Goal: Task Accomplishment & Management: Use online tool/utility

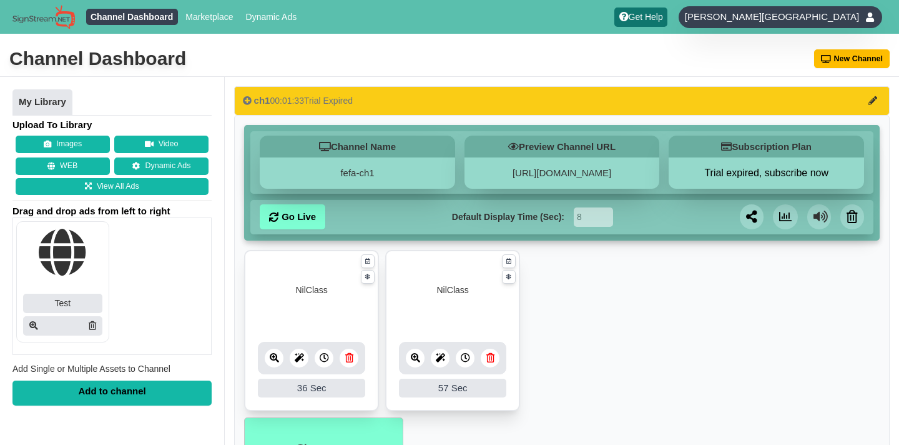
click at [785, 12] on div "Moises Zaragoza" at bounding box center [781, 17] width 204 height 22
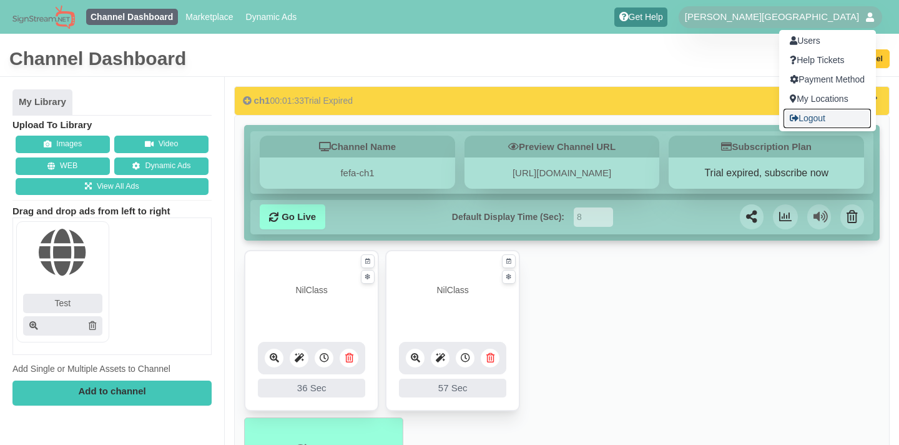
click at [784, 112] on link "Logout" at bounding box center [827, 118] width 87 height 19
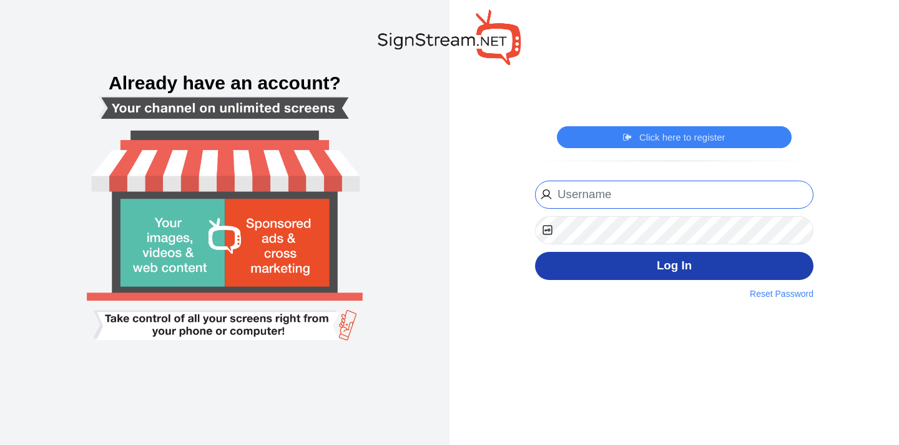
type input "[EMAIL_ADDRESS][DOMAIN_NAME]"
click at [707, 263] on button "Log In" at bounding box center [674, 266] width 278 height 28
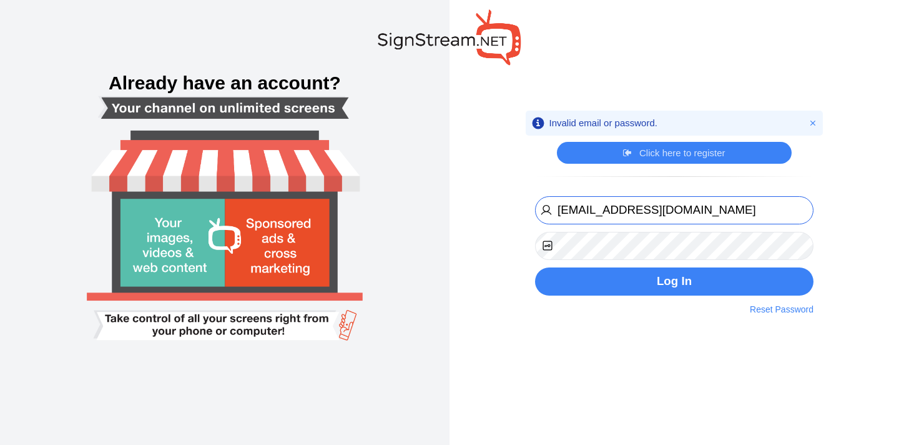
click at [676, 198] on input "prodadmin@admin.com" at bounding box center [674, 210] width 278 height 28
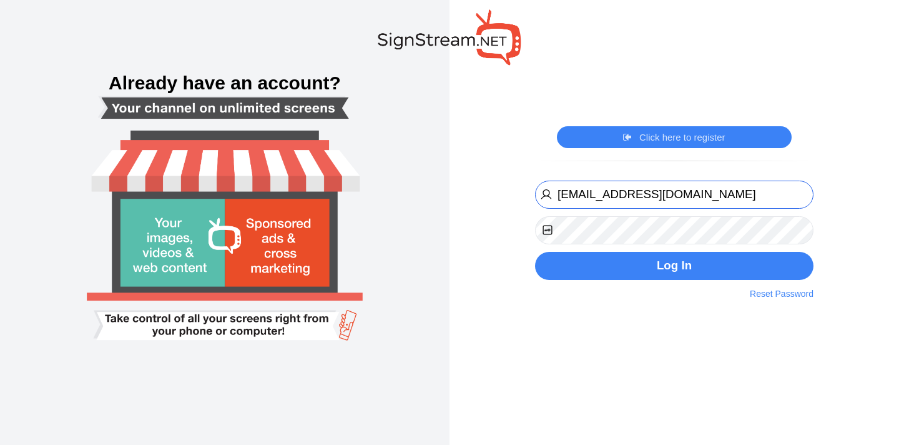
type input "hassaan@cybernest.com"
click at [647, 279] on div "prodadmin@admin.com Register Now By clicking on the register button above, I ag…" at bounding box center [674, 238] width 297 height 123
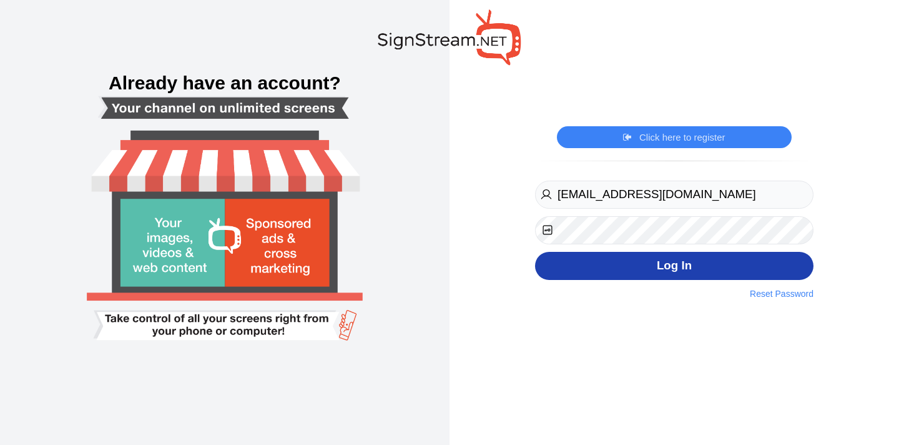
click at [636, 273] on button "Log In" at bounding box center [674, 266] width 278 height 28
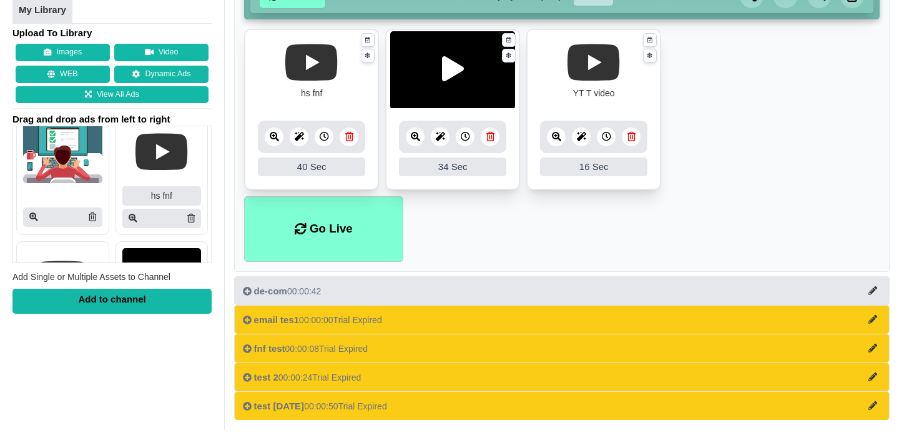
scroll to position [658, 0]
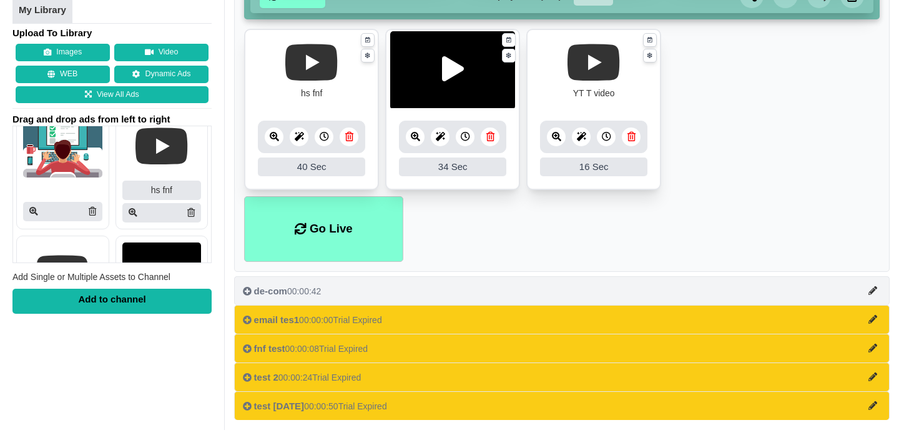
click at [283, 287] on span "de-com" at bounding box center [270, 290] width 33 height 11
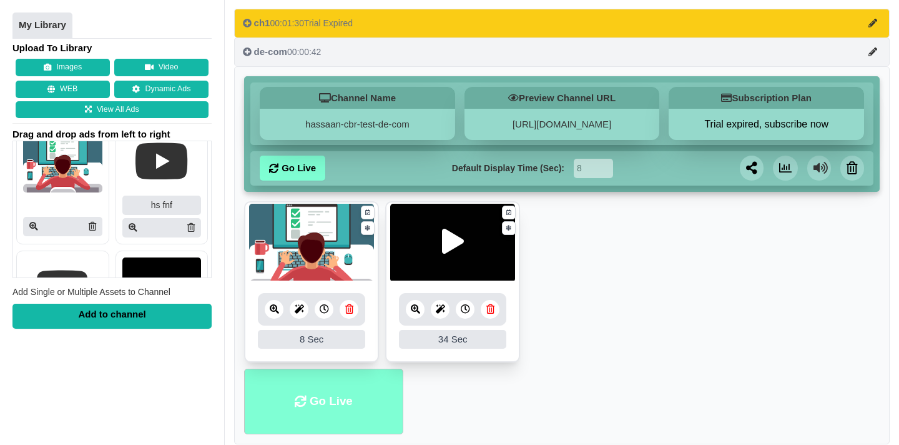
scroll to position [16, 0]
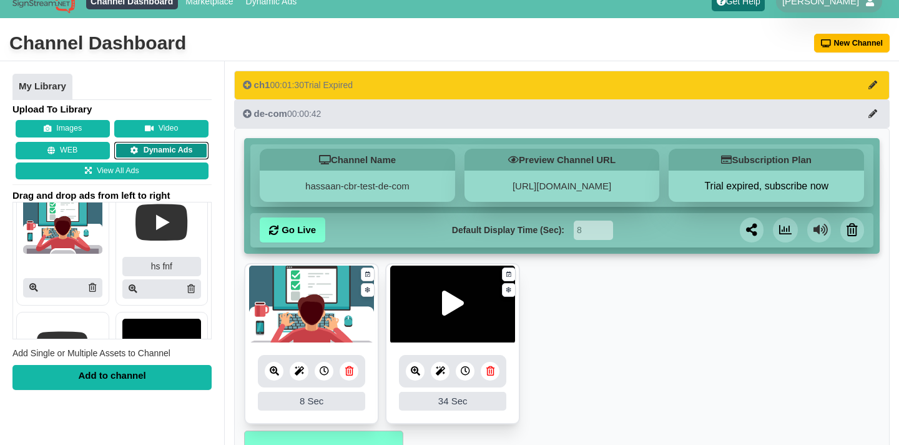
click at [135, 151] on icon at bounding box center [135, 151] width 8 height 8
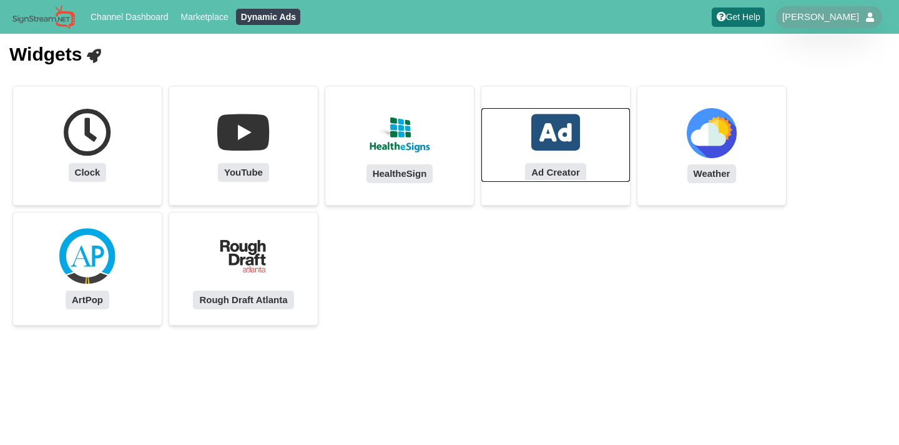
click at [507, 150] on link "Ad Creator" at bounding box center [555, 145] width 149 height 74
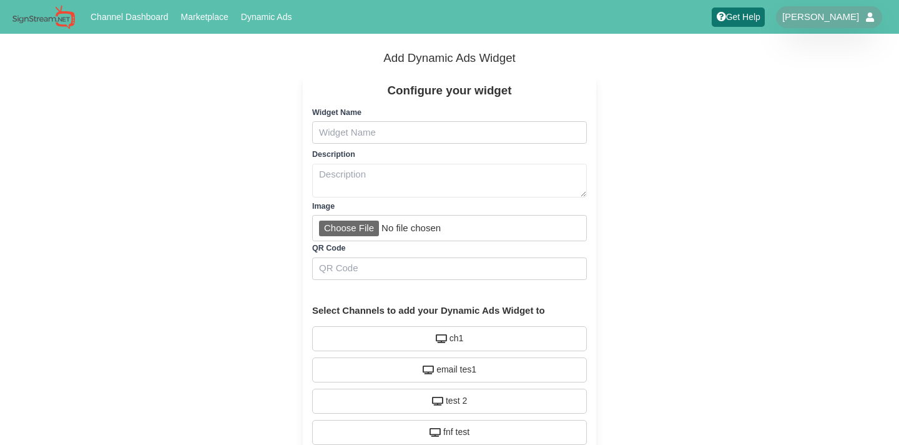
click at [415, 133] on input "Name" at bounding box center [449, 132] width 275 height 22
type input "t"
type input "The channel perfume"
click at [400, 172] on textarea "Text" at bounding box center [449, 181] width 275 height 34
type textarea "Best long lasting perfume"
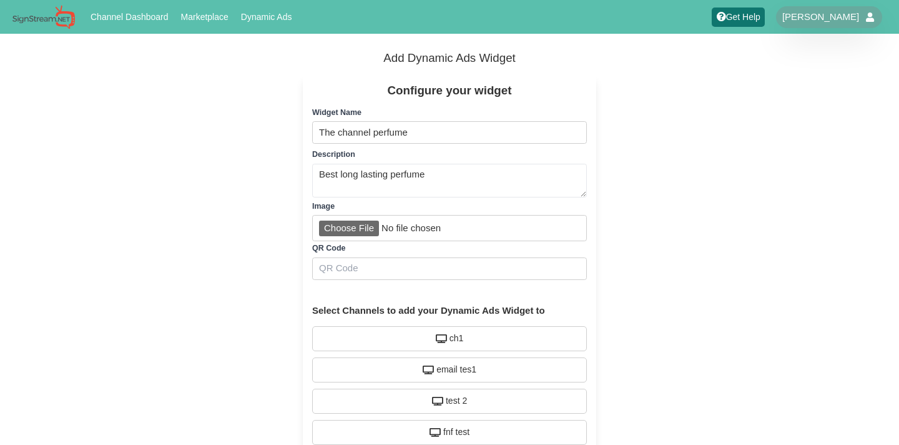
click at [331, 229] on input "Image" at bounding box center [449, 228] width 275 height 26
type input "C:\fakepath\image_1755255383969_obc6rnrj.png"
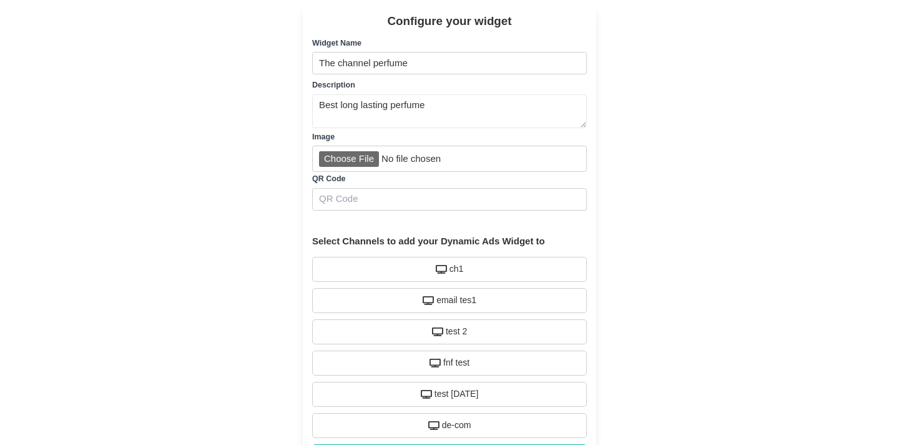
scroll to position [77, 0]
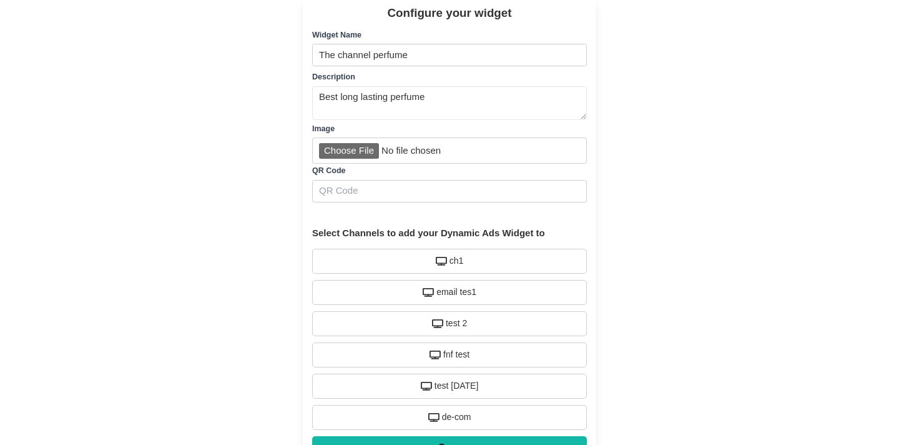
click at [445, 195] on input "Qr code" at bounding box center [449, 191] width 275 height 22
type input "testqr"
click at [268, 227] on div "Configure your widget Widget Name Name The channel perfume Description Text Bes…" at bounding box center [449, 234] width 899 height 492
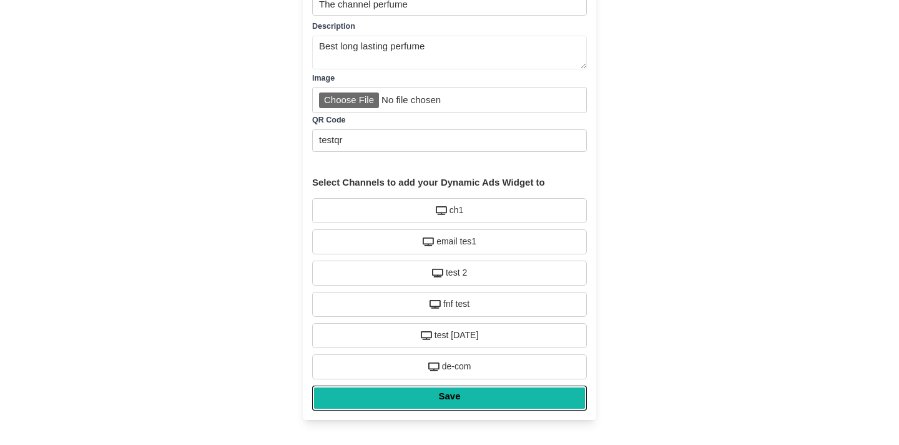
click at [386, 395] on input "Save" at bounding box center [449, 397] width 275 height 25
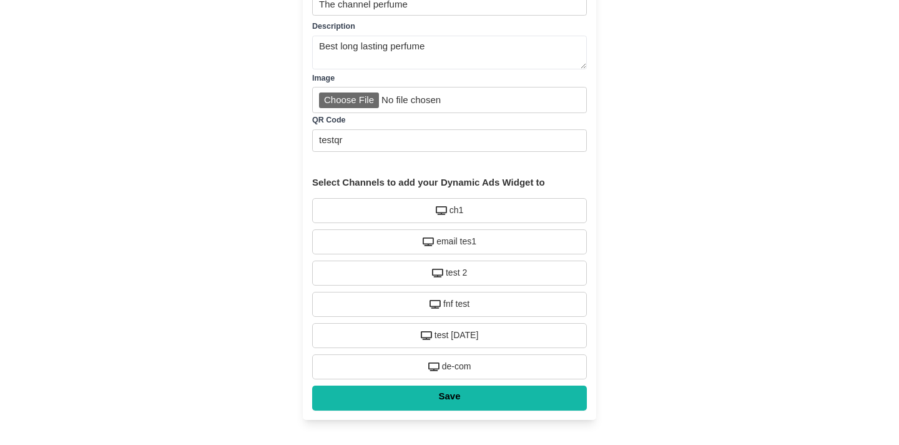
type input "Saving..."
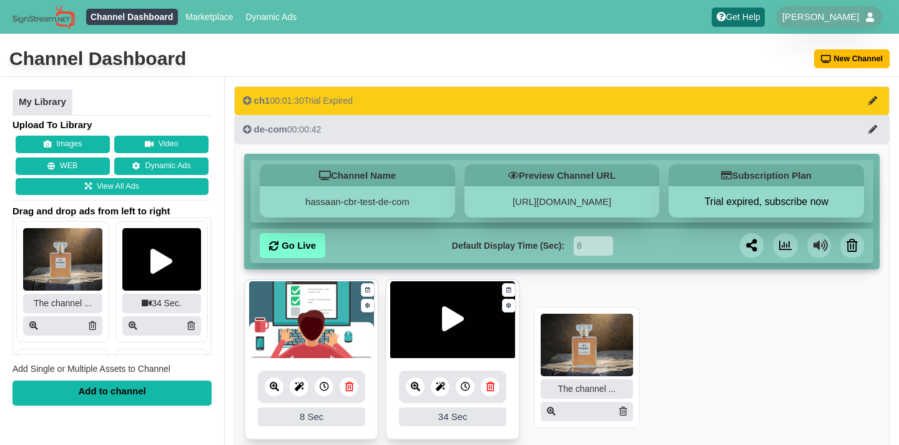
drag, startPoint x: 37, startPoint y: 272, endPoint x: 554, endPoint y: 357, distance: 523.3
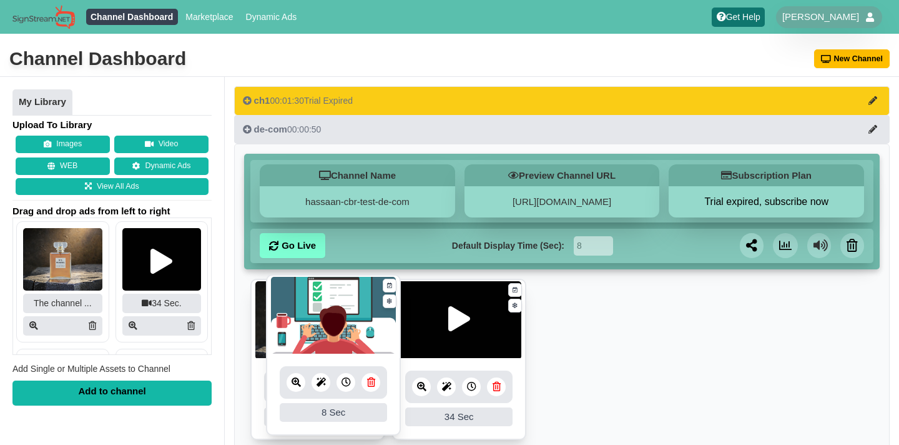
drag, startPoint x: 479, startPoint y: 350, endPoint x: 306, endPoint y: 345, distance: 173.0
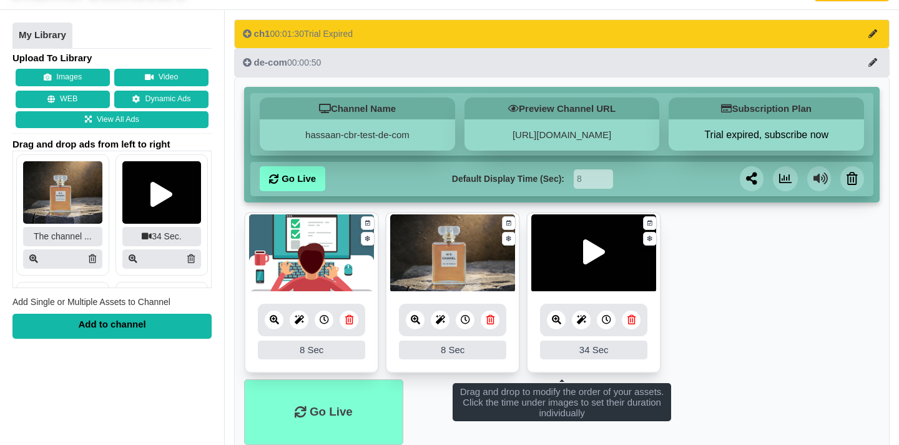
scroll to position [87, 0]
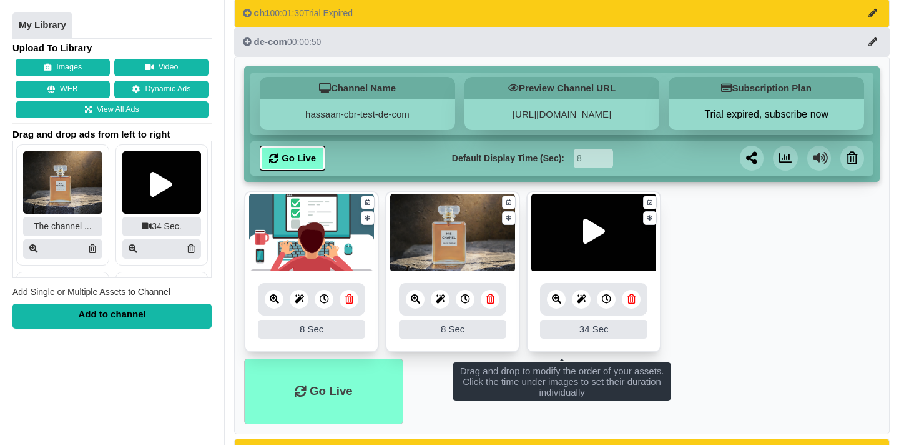
click at [271, 163] on icon at bounding box center [273, 158] width 9 height 9
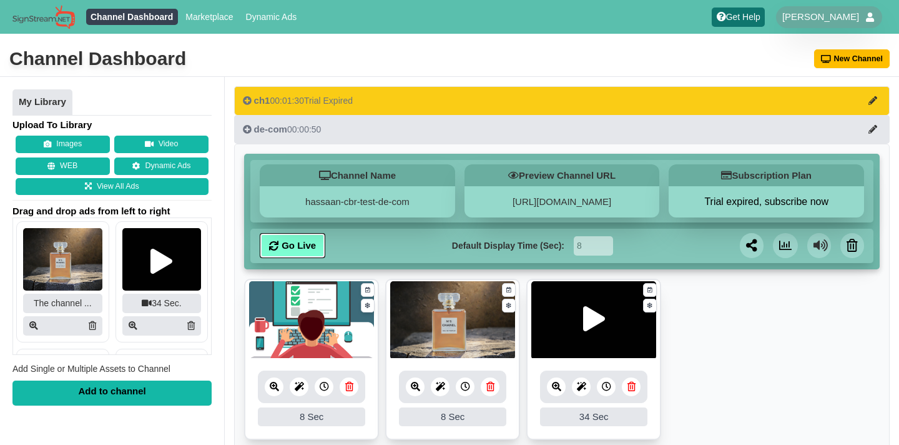
click at [285, 255] on link "Go Live" at bounding box center [293, 245] width 66 height 25
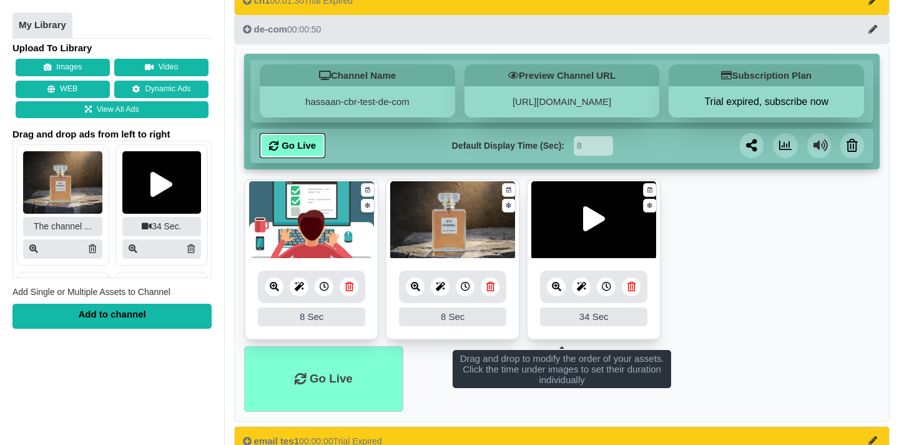
scroll to position [234, 0]
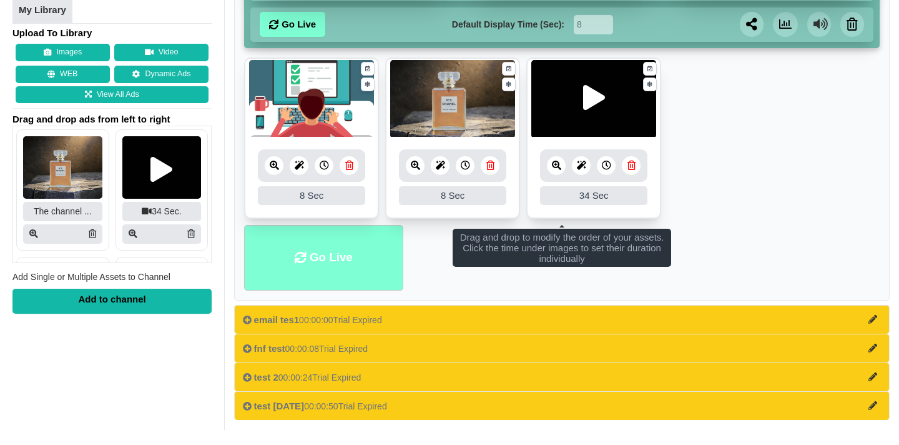
click at [286, 257] on li "Go Live" at bounding box center [323, 258] width 159 height 66
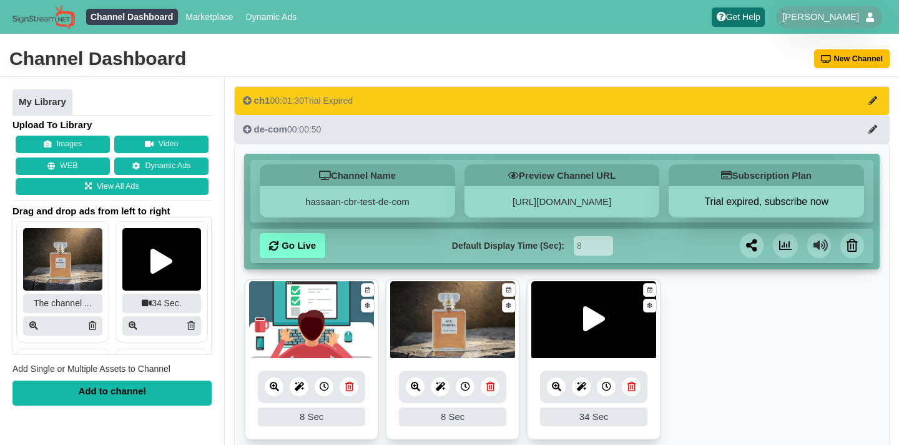
scroll to position [29, 0]
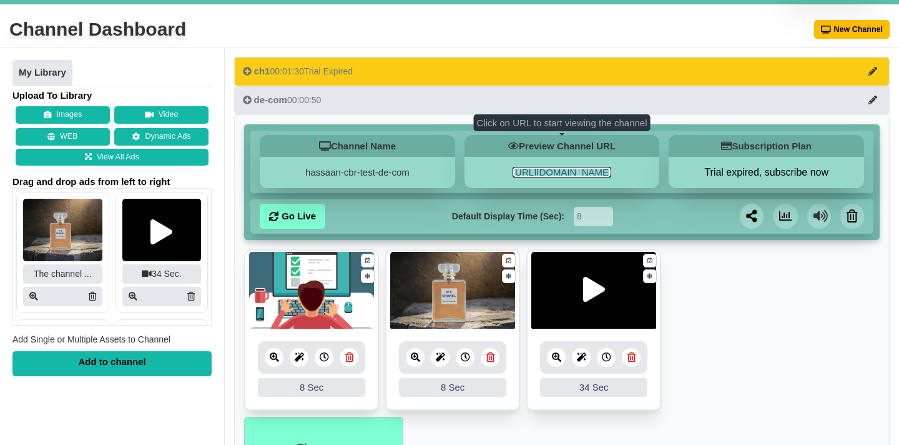
click at [523, 176] on link "[URL][DOMAIN_NAME]" at bounding box center [562, 172] width 99 height 11
